Goal: Transaction & Acquisition: Subscribe to service/newsletter

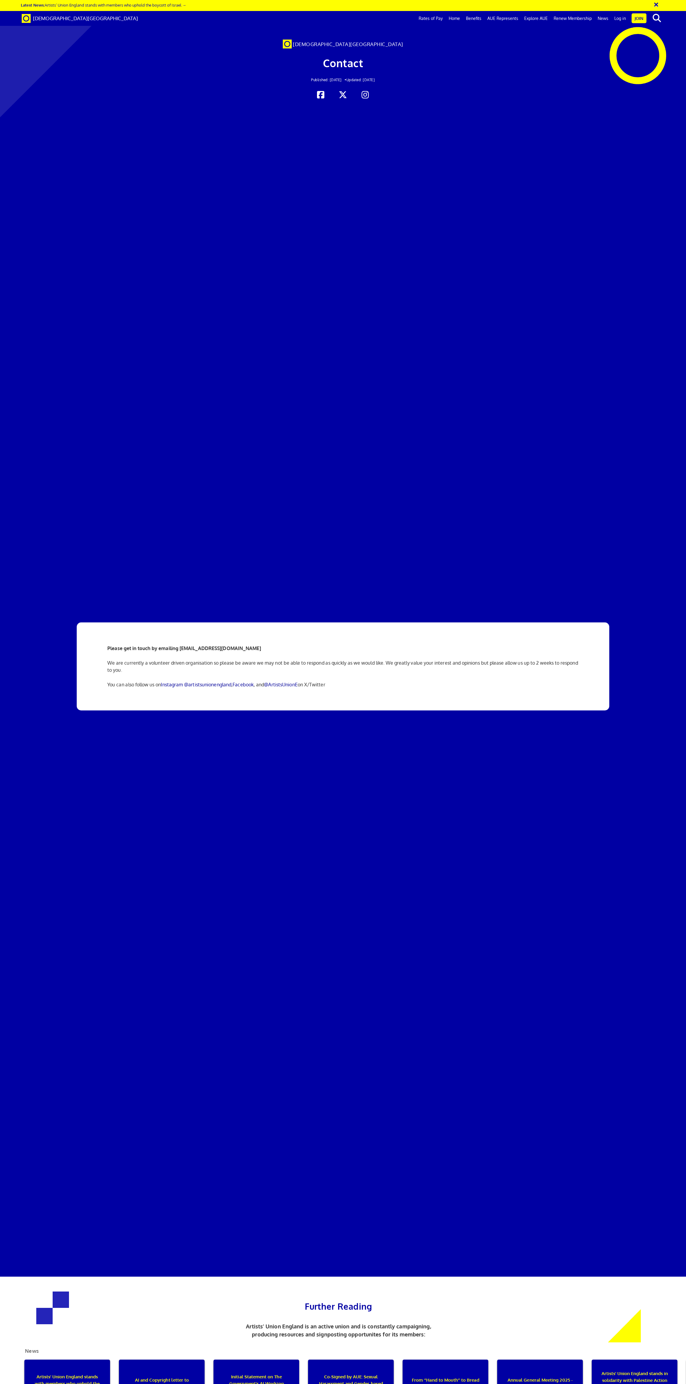
scroll to position [0, 14]
click at [473, 18] on link "Benefits" at bounding box center [473, 18] width 21 height 15
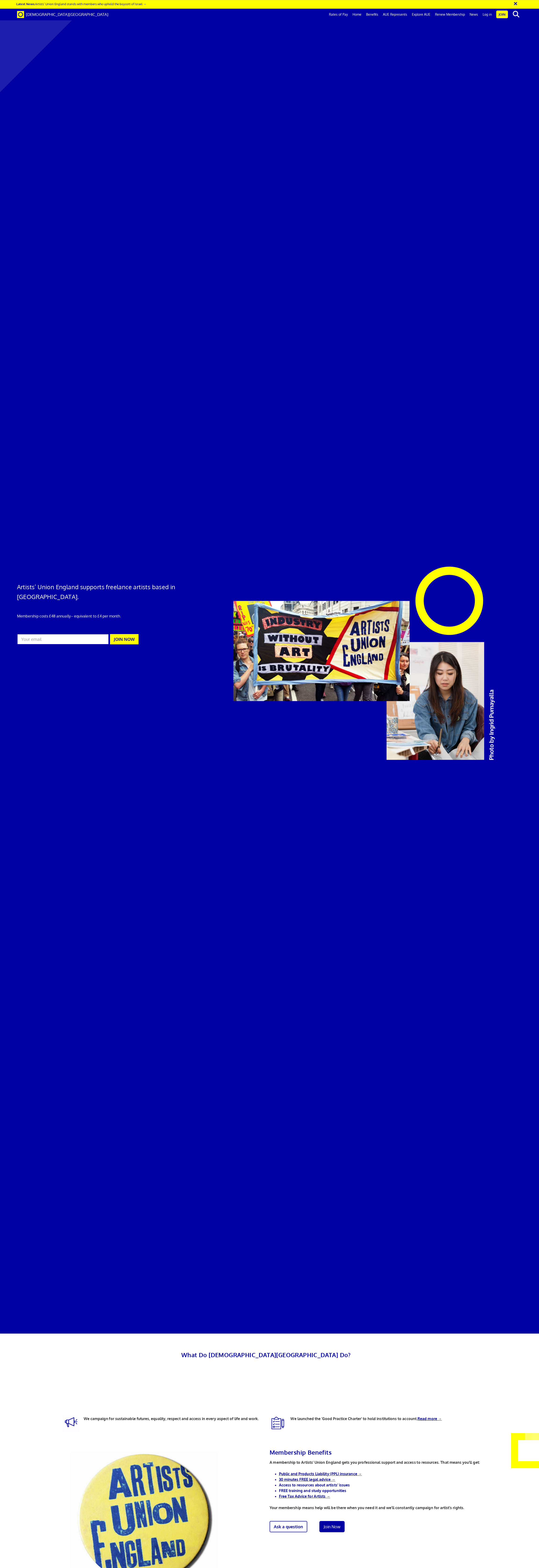
scroll to position [0, 11]
click at [359, 14] on link "Home" at bounding box center [357, 14] width 13 height 12
click at [346, 14] on link "Rates of Pay" at bounding box center [339, 14] width 24 height 12
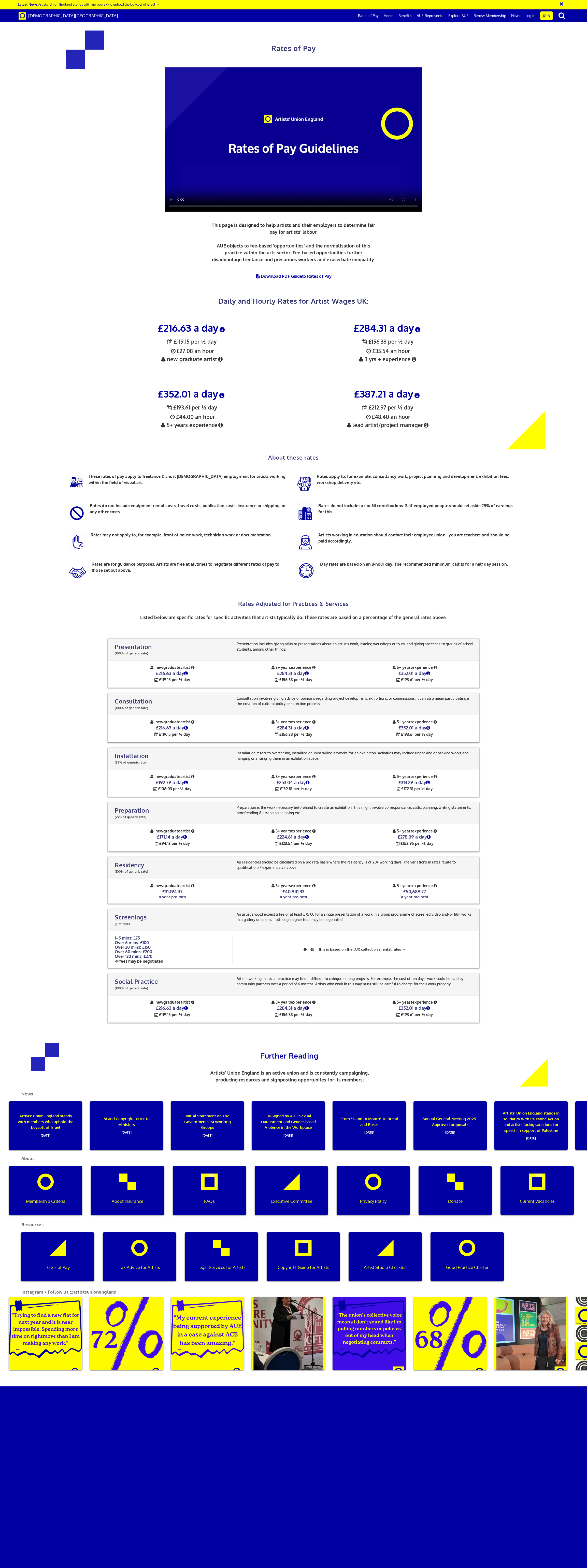
scroll to position [983, 0]
drag, startPoint x: 49, startPoint y: 200, endPoint x: 51, endPoint y: 199, distance: 2.2
click at [49, 1166] on div "Membership Criteria" at bounding box center [45, 1190] width 74 height 49
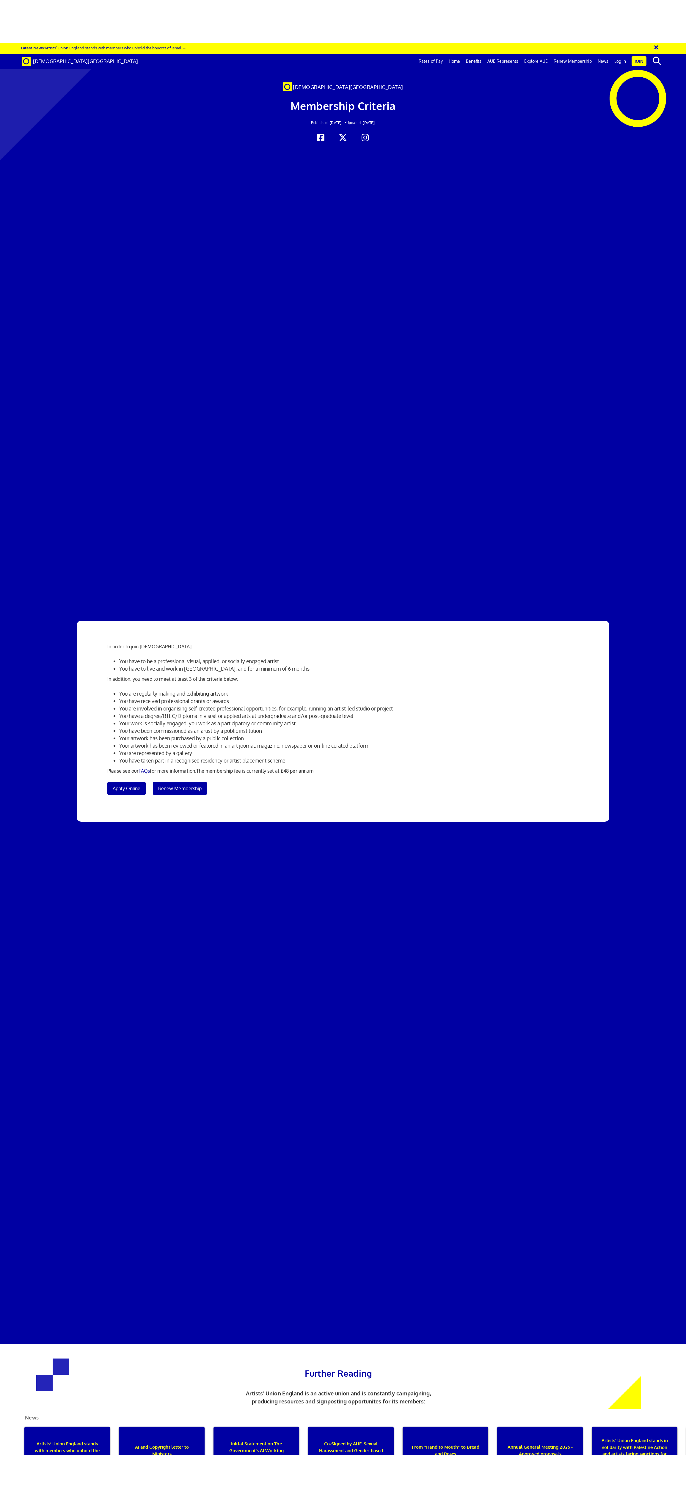
scroll to position [0, 14]
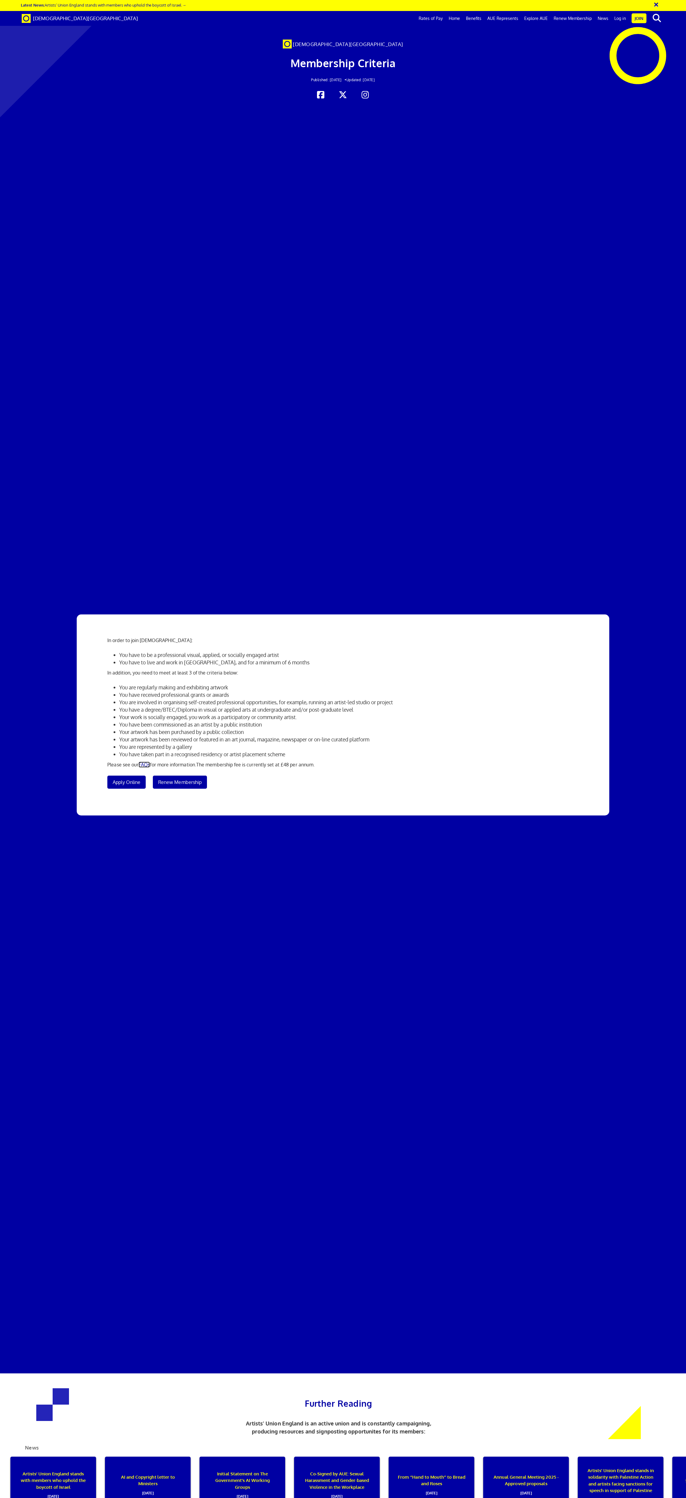
click at [145, 762] on link "FAQs" at bounding box center [144, 765] width 11 height 6
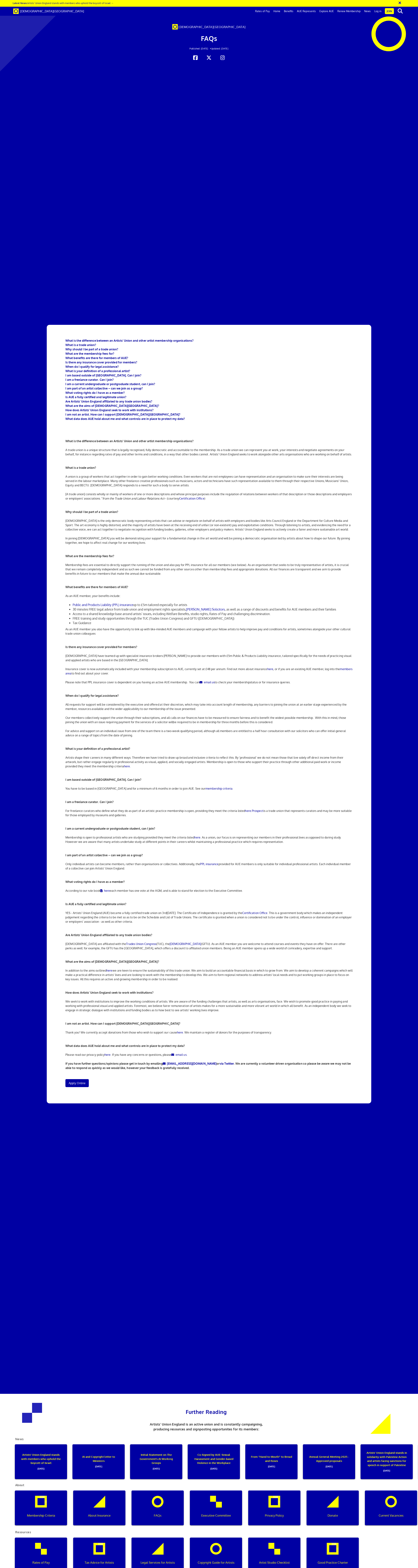
scroll to position [0, 9]
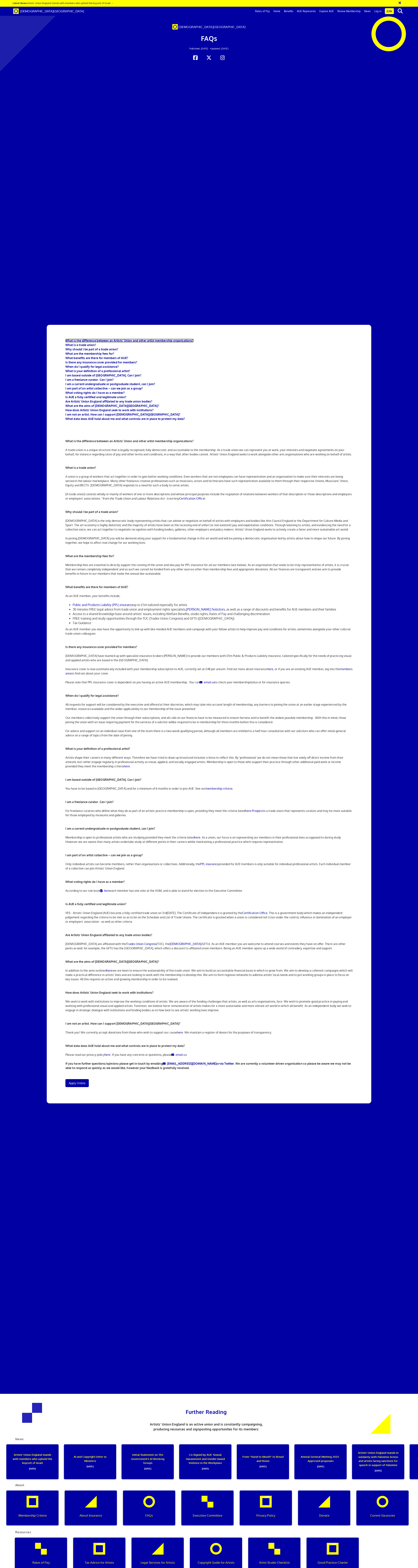
click at [164, 339] on b "What is the difference between an Artists' Union and other artist membership or…" at bounding box center [129, 341] width 128 height 4
click at [81, 1081] on span "Apply Online" at bounding box center [77, 1083] width 17 height 4
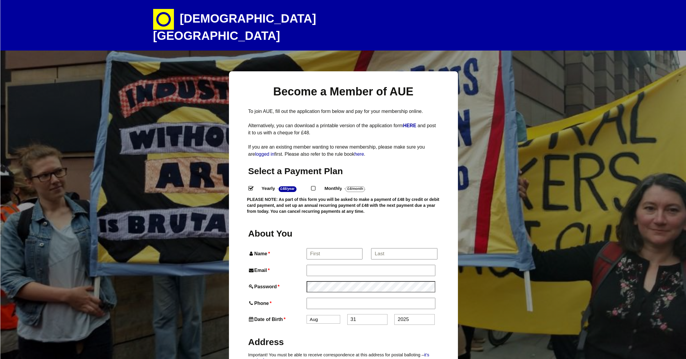
select select
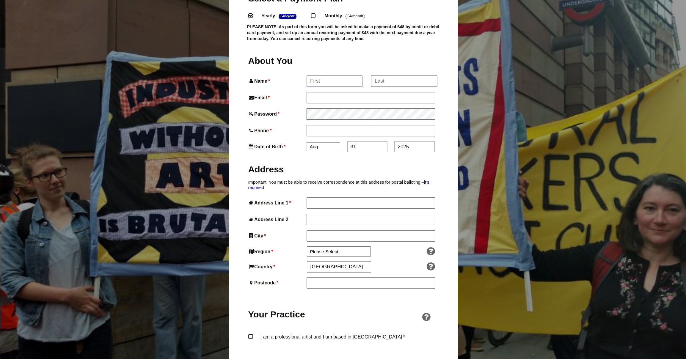
scroll to position [173, 0]
click at [335, 75] on input "Name *" at bounding box center [334, 80] width 55 height 11
type input "[PERSON_NAME]"
click at [394, 75] on input "*" at bounding box center [404, 80] width 66 height 11
type input "[PERSON_NAME]"
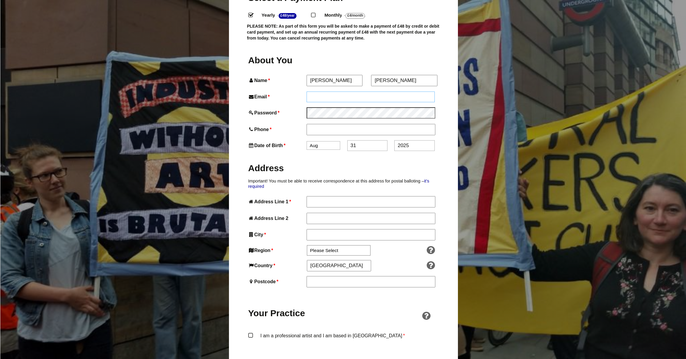
click at [337, 92] on input "Email *" at bounding box center [371, 97] width 129 height 11
type input "julia.crook@outlook.com"
type input "07896764981"
type input "331 Mary Vale Road"
type input "Birmingham"
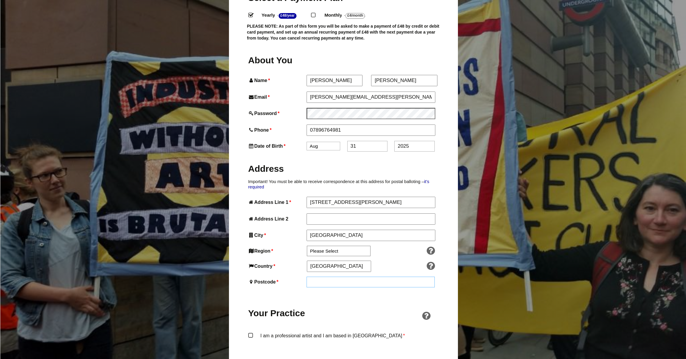
type input "B30 1PL"
select select "10"
click option "Oct" at bounding box center [0, 0] width 0 height 0
drag, startPoint x: 364, startPoint y: 135, endPoint x: 337, endPoint y: 135, distance: 26.8
click at [347, 141] on input "31" at bounding box center [367, 146] width 40 height 11
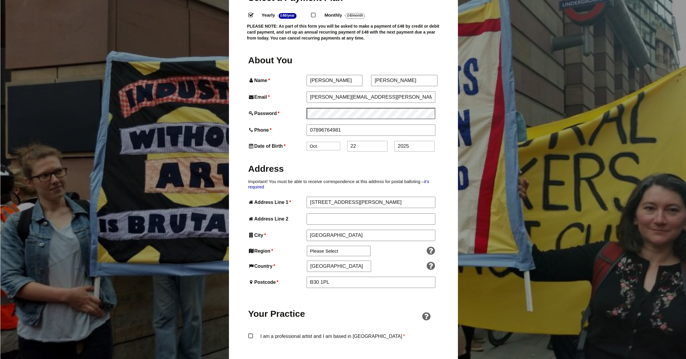
type input "22"
drag, startPoint x: 411, startPoint y: 133, endPoint x: 363, endPoint y: 131, distance: 47.9
click at [394, 141] on input "2025" at bounding box center [414, 146] width 40 height 11
type input "1966"
click at [404, 157] on label "Address" at bounding box center [343, 168] width 190 height 22
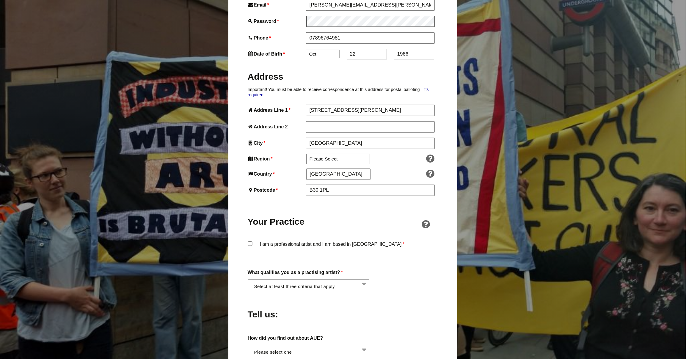
scroll to position [266, 1]
click at [335, 121] on input "Address Line 2" at bounding box center [370, 126] width 129 height 11
type input "Bournville"
select select "West Midlands"
click option "West Midlands" at bounding box center [0, 0] width 0 height 0
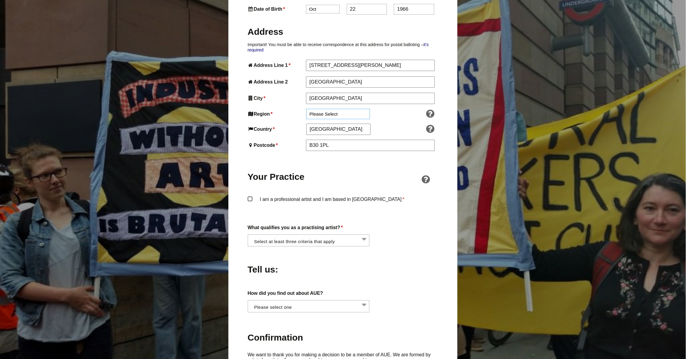
scroll to position [311, 1]
click at [252, 195] on label "I am a professional artist and I am based in England *" at bounding box center [343, 204] width 190 height 18
click at [0, 0] on input "I am a professional artist and I am based in England *" at bounding box center [0, 0] width 0 height 0
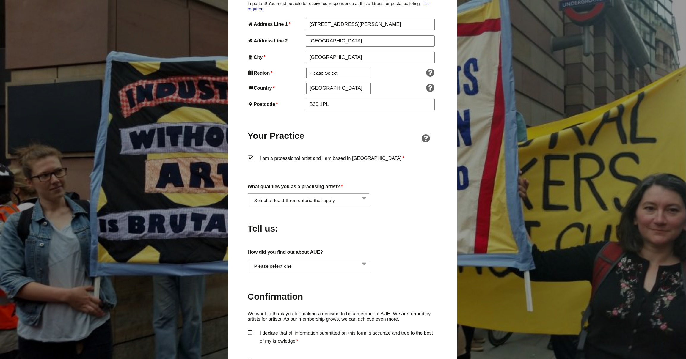
scroll to position [354, 1]
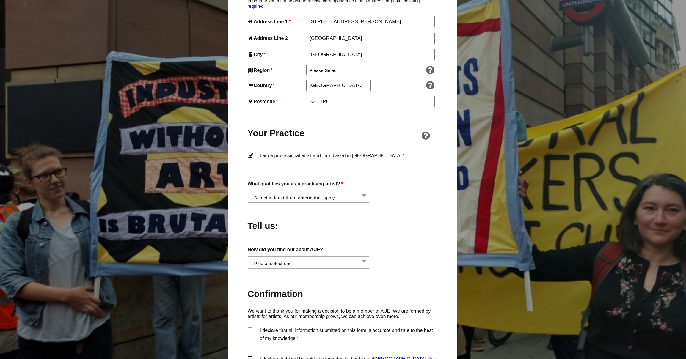
click at [327, 191] on li at bounding box center [311, 196] width 122 height 10
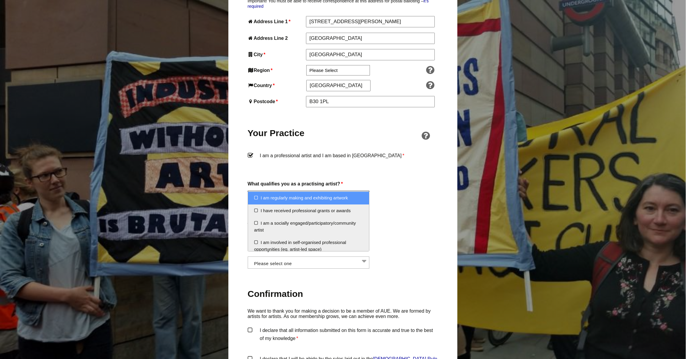
click at [256, 197] on li "I am regularly making and exhibiting artwork" at bounding box center [308, 198] width 121 height 13
select select "regularly_making_and_exhibiting_artwork"
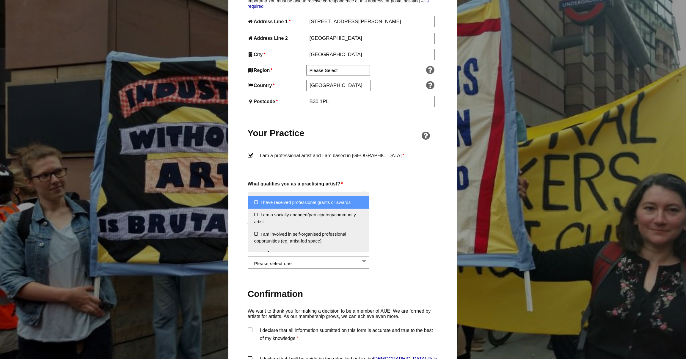
scroll to position [9, 0]
click at [256, 202] on li "I have received professional grants or awards" at bounding box center [308, 202] width 121 height 13
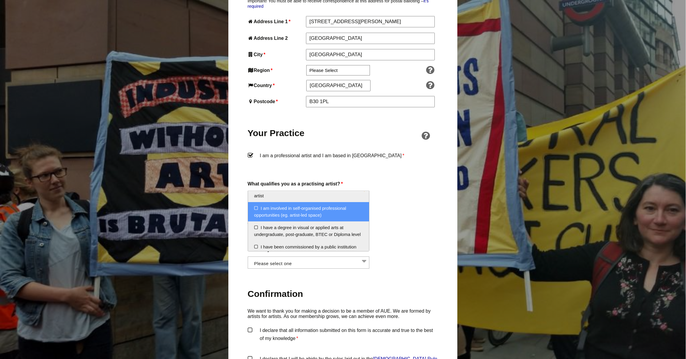
scroll to position [36, 0]
click at [256, 208] on li "I am involved in self-organised professional opportunities (eg. artist-led spac…" at bounding box center [308, 210] width 121 height 19
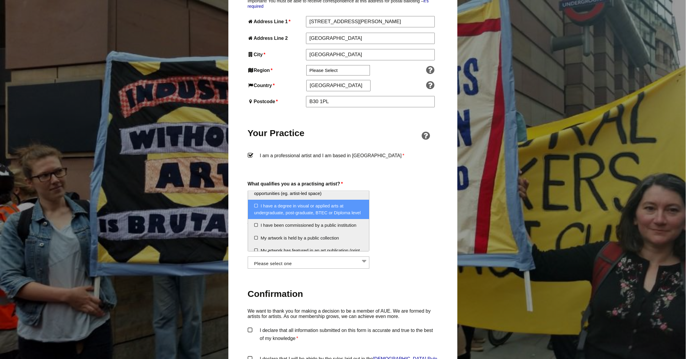
scroll to position [59, 0]
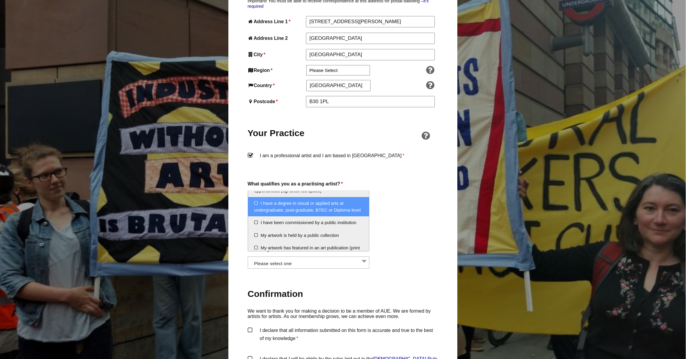
click at [257, 205] on li "I have a degree in visual or applied arts at undergraduate, post-graduate, BTEC…" at bounding box center [308, 206] width 121 height 19
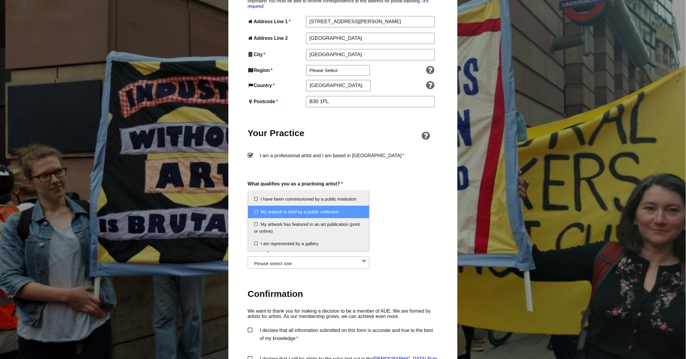
scroll to position [82, 0]
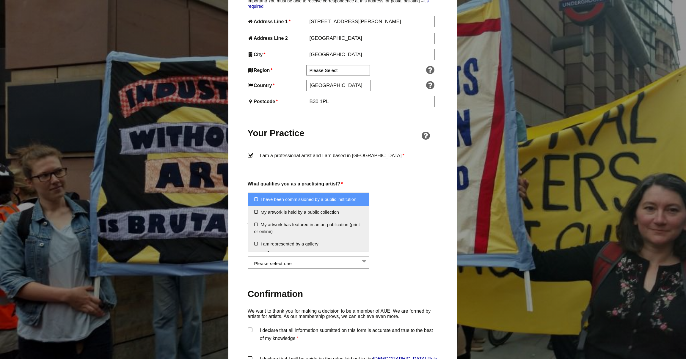
drag, startPoint x: 257, startPoint y: 201, endPoint x: 261, endPoint y: 202, distance: 4.2
click at [257, 201] on li "I have been commissioned by a public institution" at bounding box center [308, 199] width 121 height 13
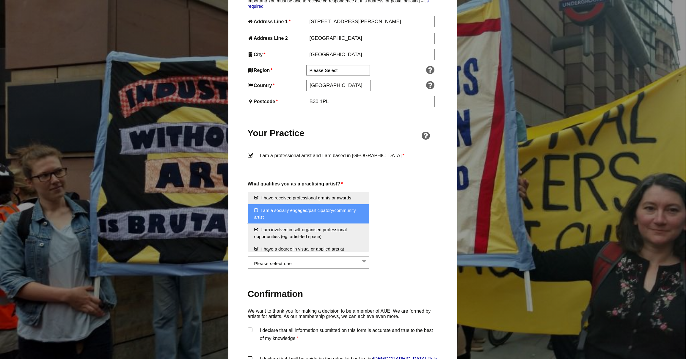
scroll to position [0, 0]
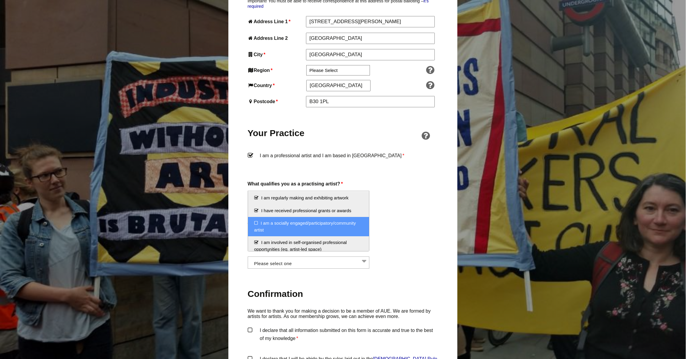
drag, startPoint x: 256, startPoint y: 223, endPoint x: 263, endPoint y: 222, distance: 6.8
click at [256, 223] on li "I am a socially engaged/participatory/community artist" at bounding box center [308, 226] width 121 height 19
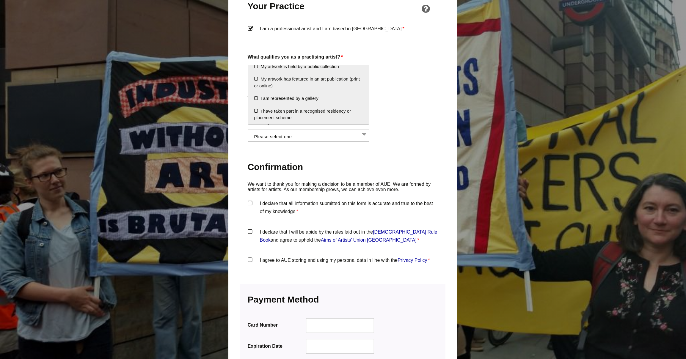
scroll to position [482, 1]
click at [250, 199] on label "I declare that all information submitted on this form is accurate and true to t…" at bounding box center [343, 208] width 190 height 18
click at [0, 0] on input "I declare that all information submitted on this form is accurate and true to t…" at bounding box center [0, 0] width 0 height 0
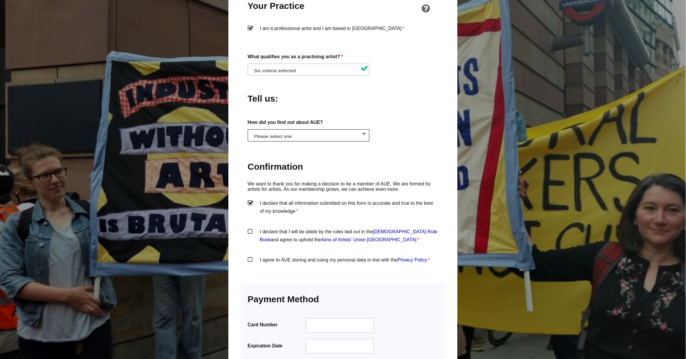
click at [338, 130] on li at bounding box center [311, 135] width 122 height 10
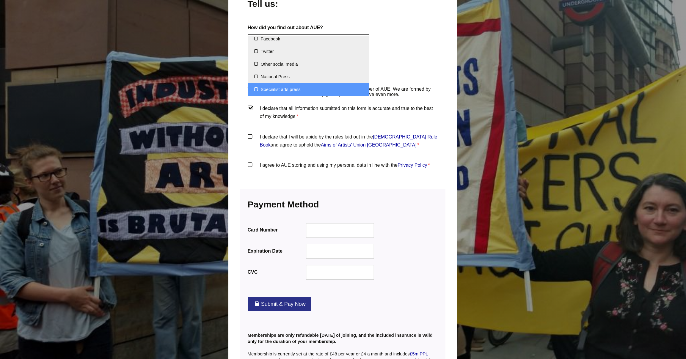
scroll to position [0, 0]
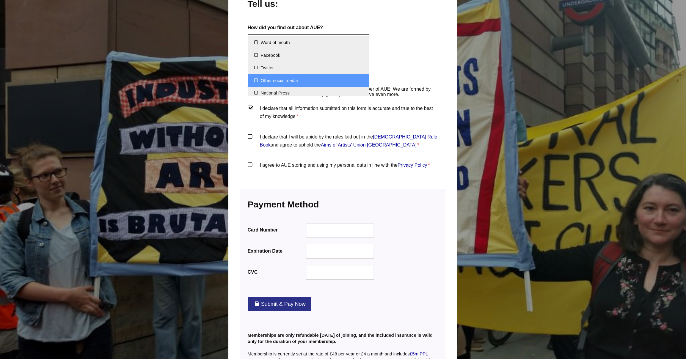
select select "Other social media"
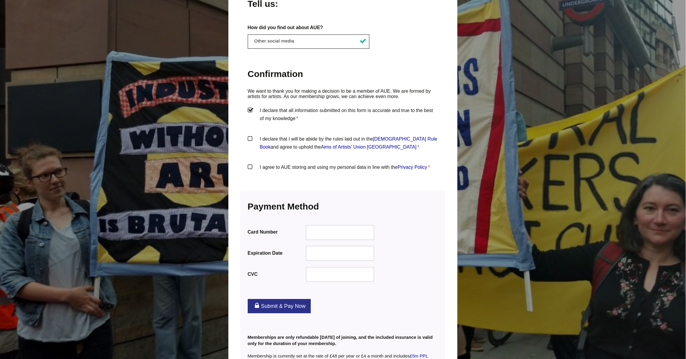
scroll to position [15, 0]
click at [250, 135] on label "I declare that I will be abide by the rules laid out in the Artists' Union Engl…" at bounding box center [343, 144] width 190 height 18
click at [0, 0] on input "I declare that I will be abide by the rules laid out in the Artists' Union Engl…" at bounding box center [0, 0] width 0 height 0
click at [251, 163] on label "I agree to AUE storing and using my personal data in line with the Privacy Poli…" at bounding box center [343, 172] width 190 height 18
click at [0, 0] on input "I agree to AUE storing and using my personal data in line with the Privacy Poli…" at bounding box center [0, 0] width 0 height 0
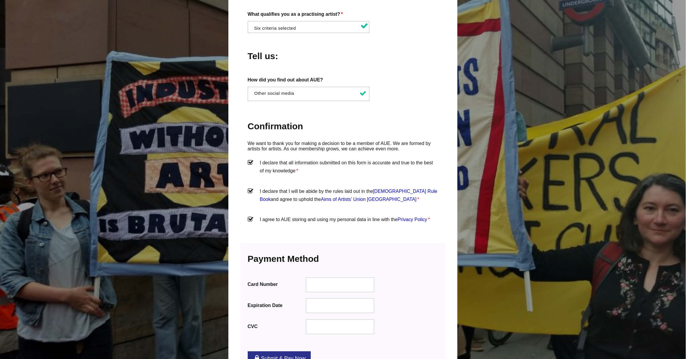
scroll to position [525, 1]
click at [288, 351] on link "Submit & Pay Now" at bounding box center [279, 358] width 63 height 14
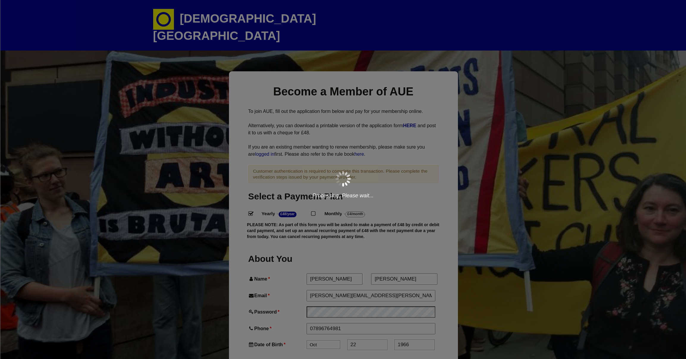
scroll to position [15, 0]
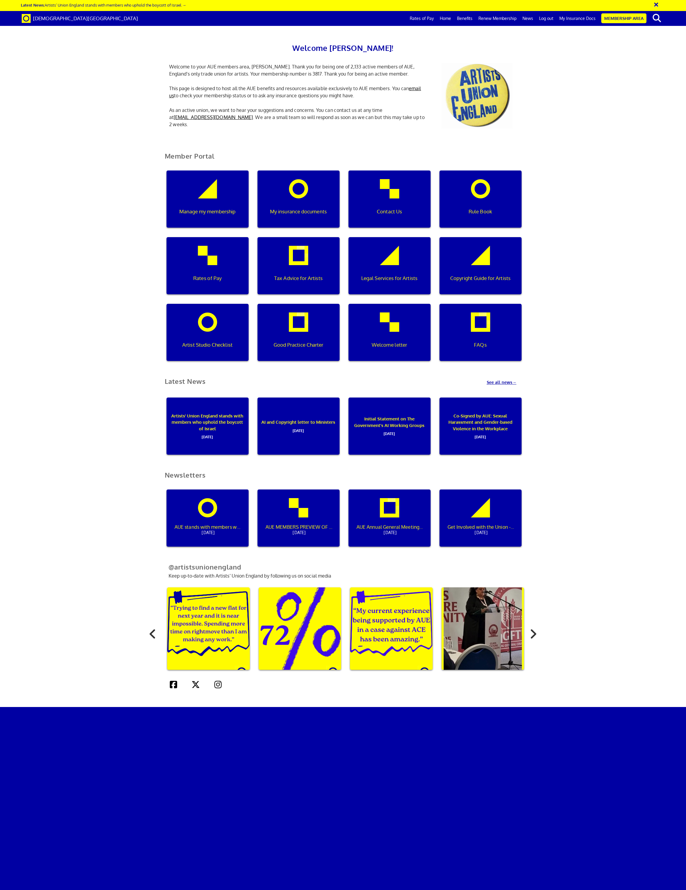
scroll to position [0, 2]
click at [581, 20] on link "My Insurance Docs" at bounding box center [578, 18] width 42 height 15
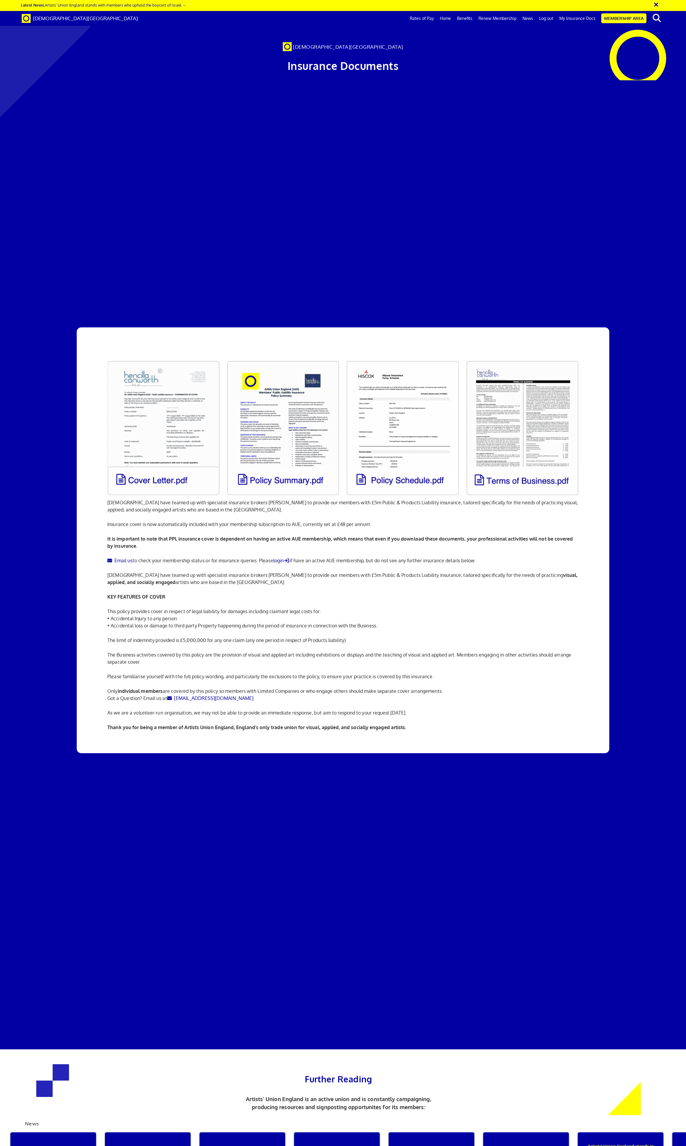
scroll to position [43, 0]
click at [174, 357] on link at bounding box center [164, 428] width 120 height 142
click at [296, 357] on link at bounding box center [283, 428] width 120 height 142
click at [421, 357] on link at bounding box center [403, 428] width 120 height 142
click at [521, 357] on link at bounding box center [523, 428] width 120 height 142
